Goal: Task Accomplishment & Management: Manage account settings

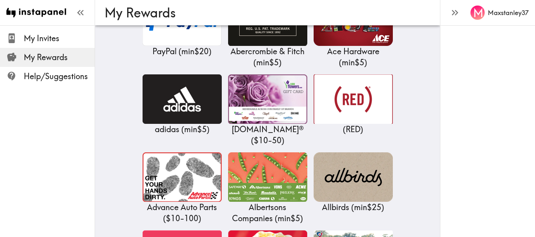
scroll to position [291, 0]
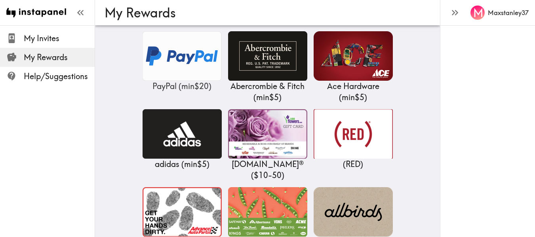
click at [198, 79] on img at bounding box center [182, 56] width 79 height 50
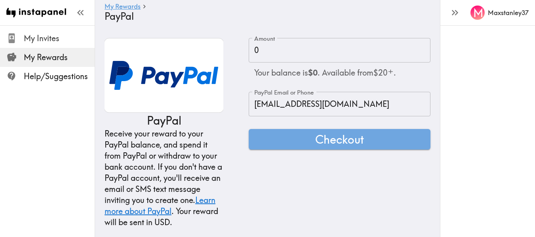
click at [46, 31] on div "My Invites" at bounding box center [47, 38] width 95 height 21
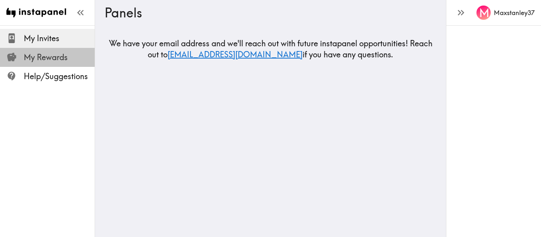
click at [56, 55] on span "My Rewards" at bounding box center [59, 57] width 71 height 11
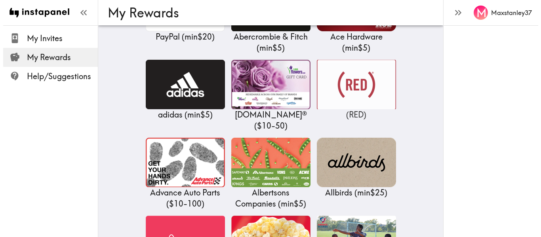
scroll to position [355, 0]
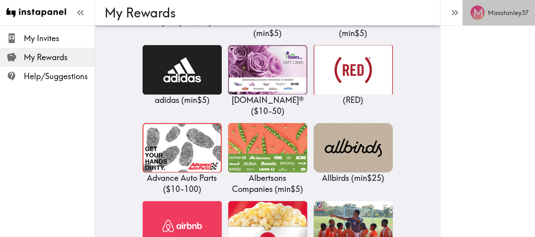
click at [511, 4] on link "M Maxstanley37" at bounding box center [499, 12] width 73 height 25
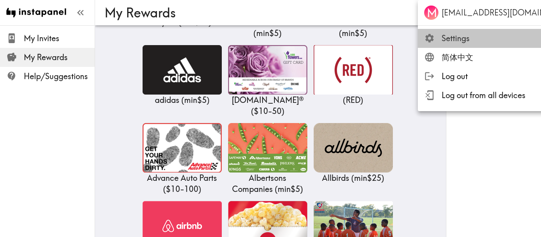
click at [461, 38] on span "Settings" at bounding box center [513, 38] width 142 height 11
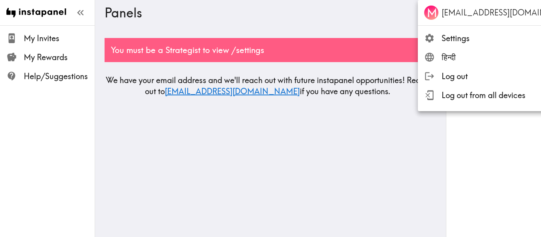
click at [169, 69] on div at bounding box center [270, 118] width 541 height 237
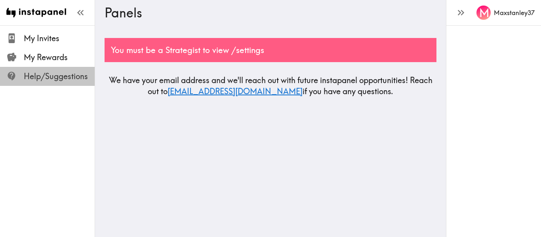
click at [48, 76] on span "Help/Suggestions" at bounding box center [59, 76] width 71 height 11
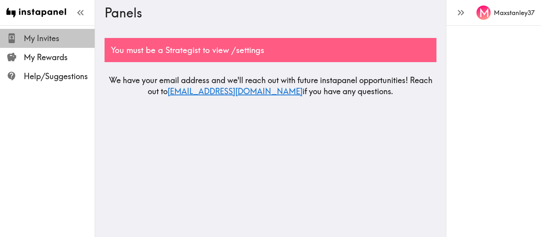
click at [66, 36] on span "My Invites" at bounding box center [59, 38] width 71 height 11
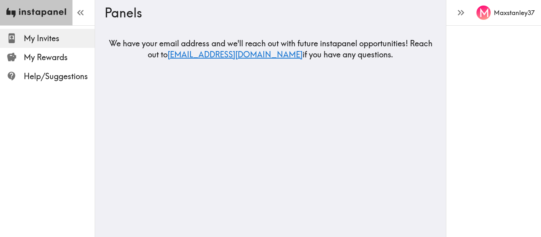
click at [54, 16] on img at bounding box center [36, 12] width 60 height 25
